Goal: Task Accomplishment & Management: Manage account settings

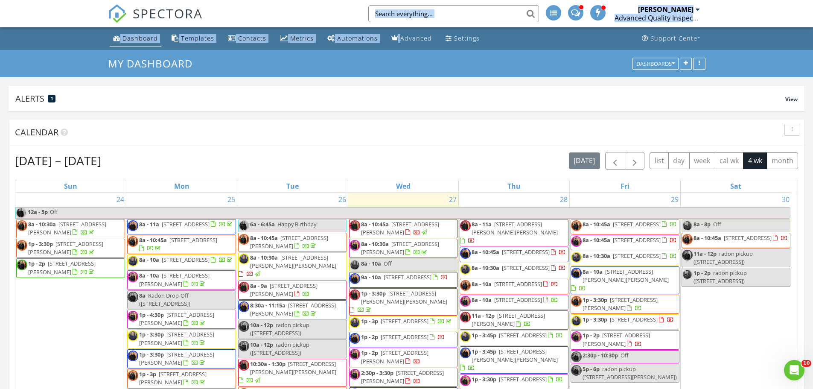
click at [135, 38] on div "Dashboard" at bounding box center [140, 38] width 35 height 8
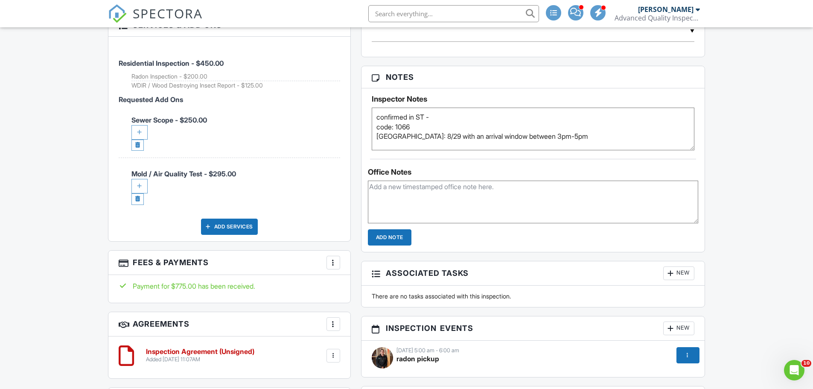
scroll to position [470, 0]
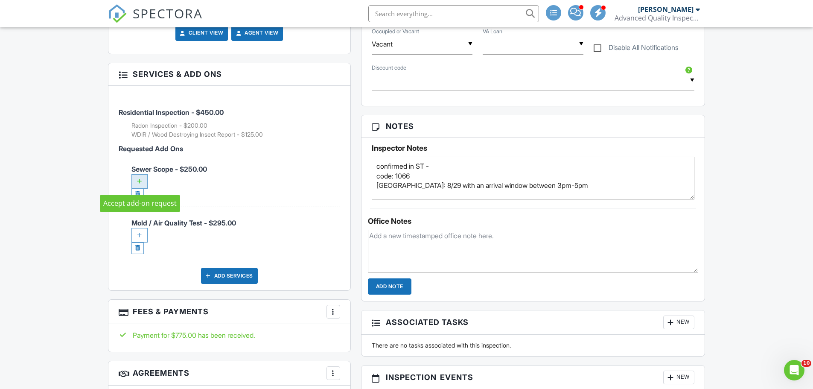
click at [139, 181] on div at bounding box center [140, 181] width 16 height 15
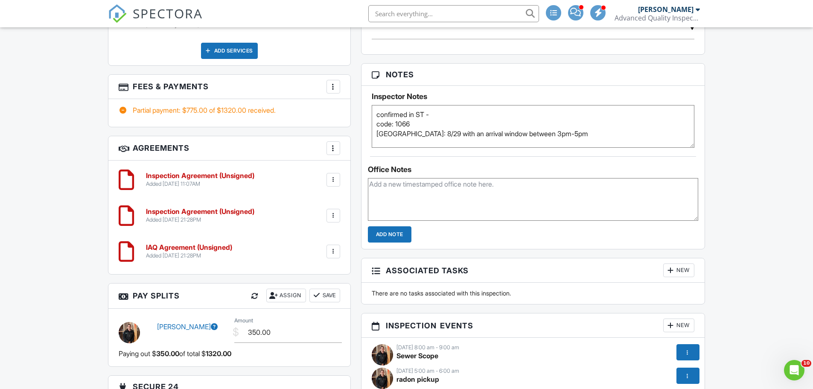
click at [333, 177] on div at bounding box center [333, 179] width 9 height 9
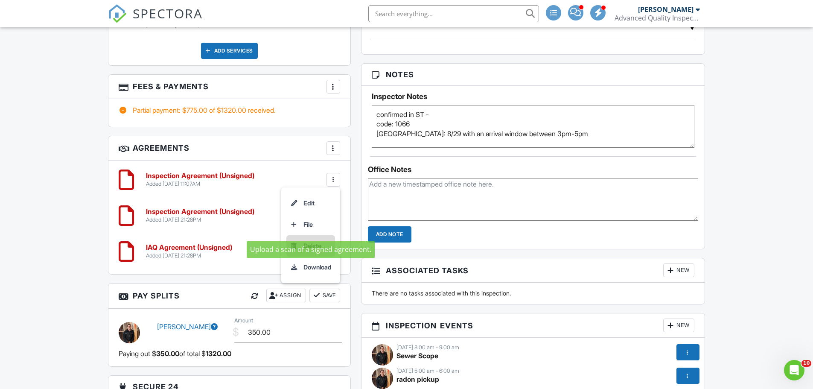
click at [311, 242] on li "Delete" at bounding box center [311, 245] width 49 height 21
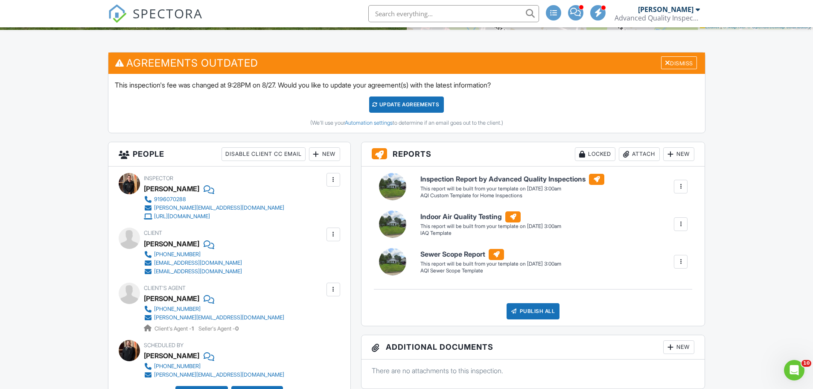
scroll to position [213, 0]
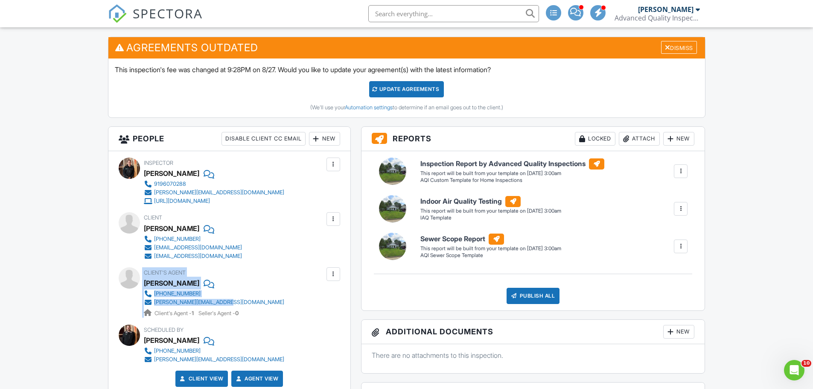
drag, startPoint x: 264, startPoint y: 302, endPoint x: 142, endPoint y: 273, distance: 125.5
click at [142, 273] on div "Client's Agent [PERSON_NAME] [PHONE_NUMBER] [PERSON_NAME][EMAIL_ADDRESS][DOMAIN…" at bounding box center [230, 292] width 222 height 50
drag, startPoint x: 257, startPoint y: 301, endPoint x: 136, endPoint y: 276, distance: 122.9
click at [136, 276] on div "Client's Agent [PERSON_NAME] [PHONE_NUMBER] [PERSON_NAME][EMAIL_ADDRESS][DOMAIN…" at bounding box center [230, 292] width 222 height 50
